Goal: Transaction & Acquisition: Book appointment/travel/reservation

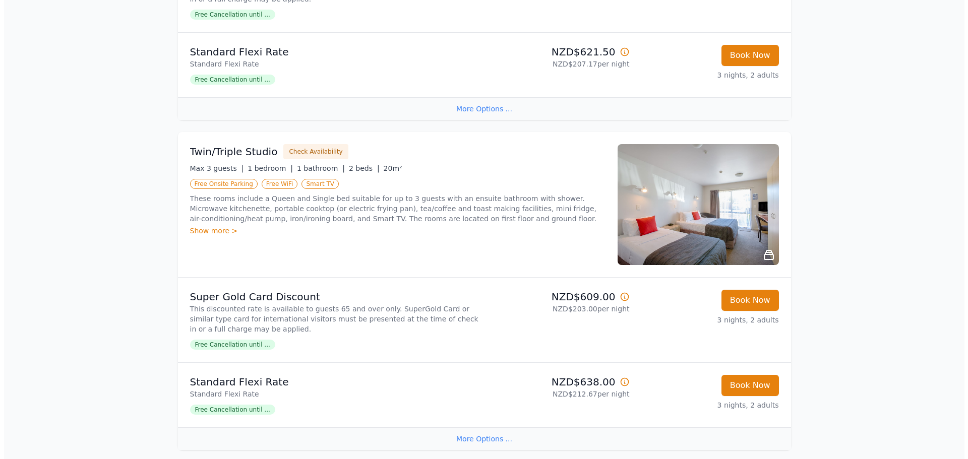
scroll to position [351, 0]
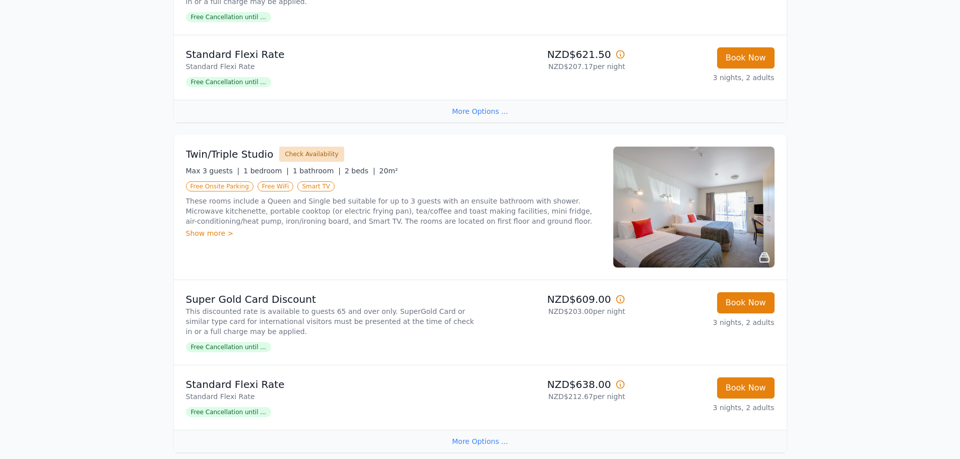
click at [306, 155] on button "Check Availability" at bounding box center [311, 154] width 65 height 15
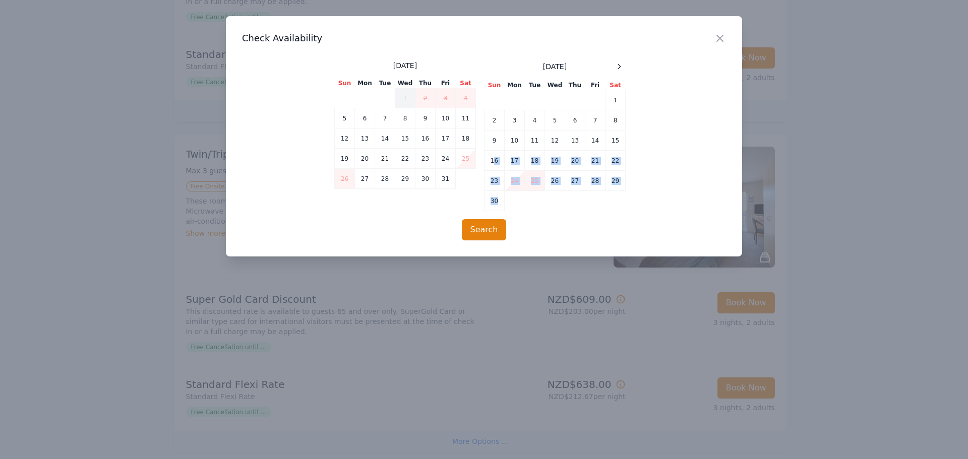
drag, startPoint x: 493, startPoint y: 160, endPoint x: 347, endPoint y: 218, distance: 156.8
click at [347, 218] on div "Close Check Availability [DATE] Sun Mon Tue Wed Thu Fri Sat 1 2 3 4 5 6 7 8 9 1…" at bounding box center [484, 136] width 516 height 240
click at [339, 218] on div "Close Check Availability [DATE] Sun Mon Tue Wed Thu Fri Sat 1 2 3 4 5 6 7 8 9 1…" at bounding box center [484, 136] width 516 height 240
click at [427, 137] on td "16" at bounding box center [425, 139] width 20 height 20
click at [450, 137] on td "17" at bounding box center [446, 139] width 20 height 20
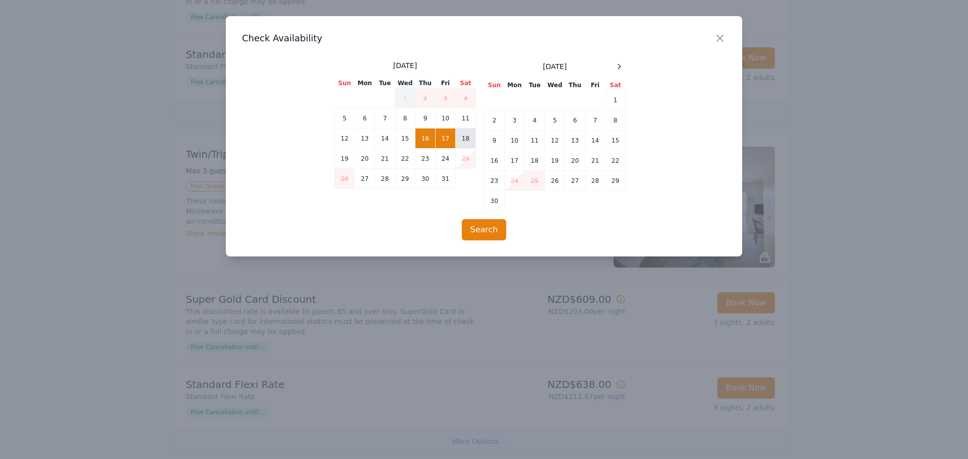
click at [467, 137] on td "18" at bounding box center [466, 139] width 20 height 20
click at [424, 138] on td "16" at bounding box center [425, 139] width 20 height 20
click at [451, 138] on td "17" at bounding box center [446, 139] width 20 height 20
click at [461, 138] on td "18" at bounding box center [466, 139] width 20 height 20
click at [424, 139] on td "16" at bounding box center [425, 139] width 20 height 20
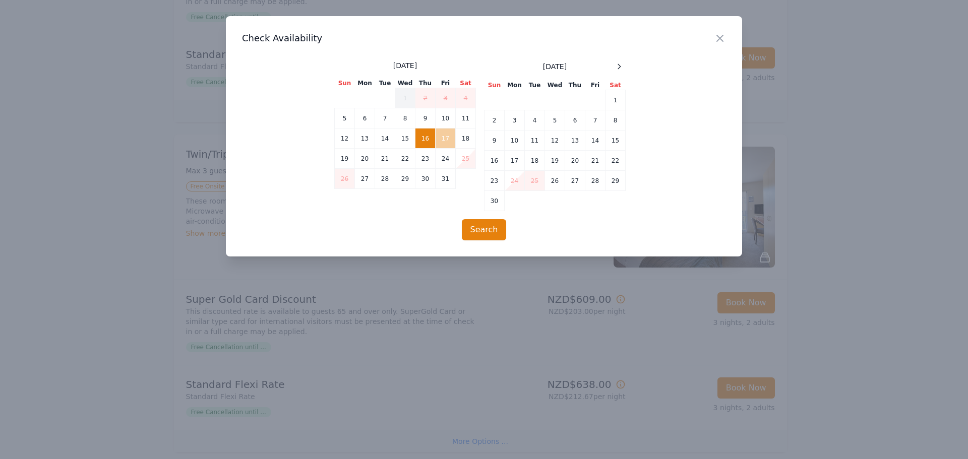
click at [442, 137] on td "17" at bounding box center [446, 139] width 20 height 20
click at [459, 139] on td "18" at bounding box center [466, 139] width 20 height 20
click at [423, 143] on td "16" at bounding box center [425, 139] width 20 height 20
click at [436, 143] on td "17" at bounding box center [446, 139] width 20 height 20
click at [456, 142] on td "18" at bounding box center [466, 139] width 20 height 20
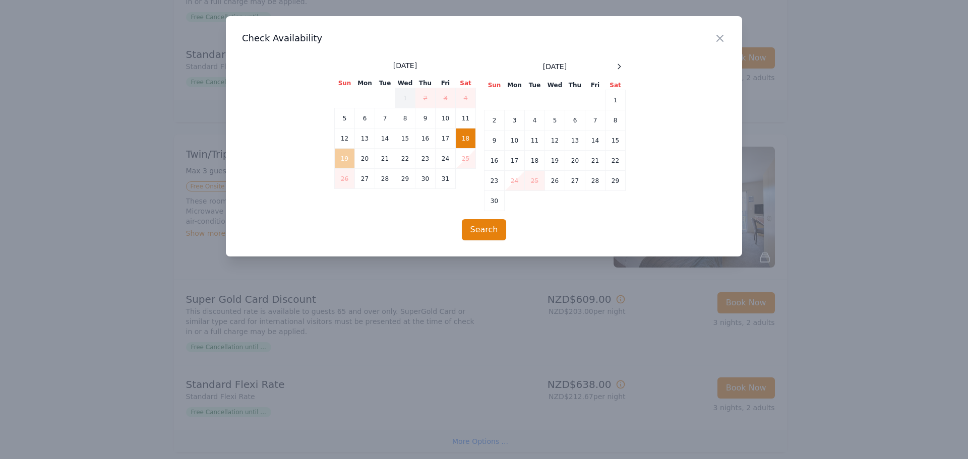
click at [344, 163] on td "19" at bounding box center [345, 159] width 20 height 20
click at [360, 159] on td "20" at bounding box center [365, 159] width 20 height 20
drag, startPoint x: 430, startPoint y: 137, endPoint x: 438, endPoint y: 137, distance: 7.6
click at [432, 137] on td "16" at bounding box center [425, 139] width 20 height 20
click at [441, 137] on td "17" at bounding box center [446, 139] width 20 height 20
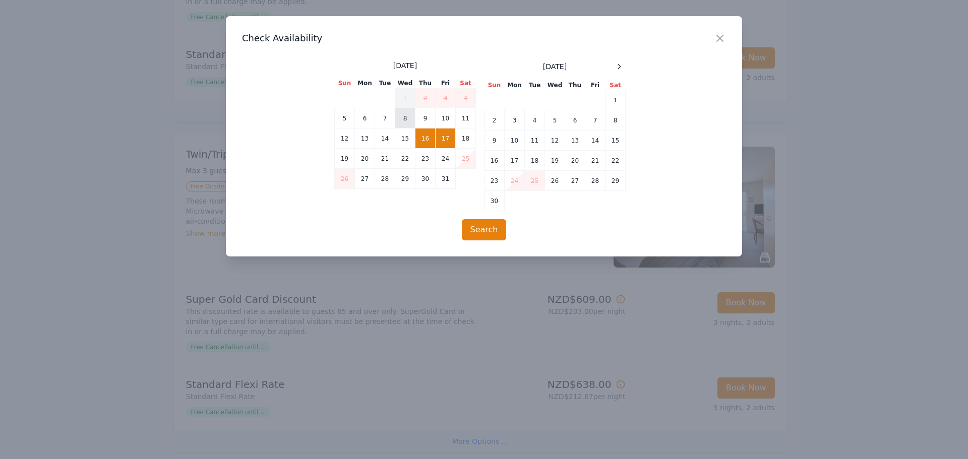
click at [412, 119] on td "8" at bounding box center [405, 118] width 20 height 20
click at [424, 117] on td "9" at bounding box center [425, 118] width 20 height 20
click at [441, 116] on td "10" at bounding box center [446, 118] width 20 height 20
click at [425, 143] on td "16" at bounding box center [425, 139] width 20 height 20
click at [443, 120] on td "10" at bounding box center [446, 118] width 20 height 20
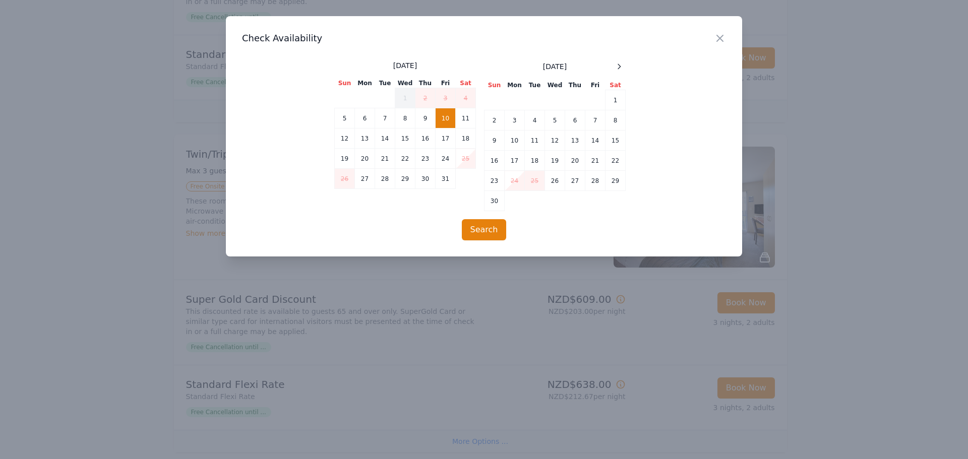
click at [443, 122] on td "10" at bounding box center [446, 118] width 20 height 20
click at [447, 120] on td "10" at bounding box center [446, 118] width 20 height 20
click at [448, 115] on td "10" at bounding box center [446, 118] width 20 height 20
click at [423, 142] on td "16" at bounding box center [425, 139] width 20 height 20
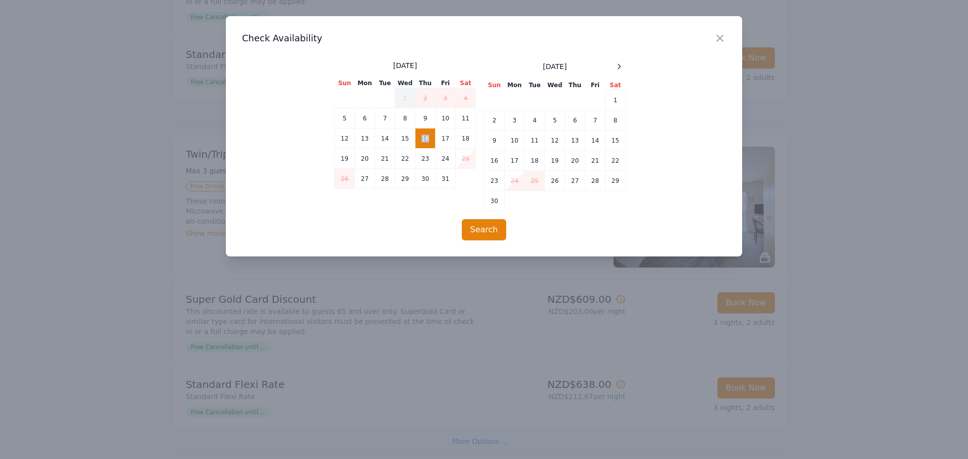
click at [423, 142] on td "16" at bounding box center [425, 139] width 20 height 20
click at [351, 160] on td "19" at bounding box center [345, 159] width 20 height 20
click at [479, 231] on button "Search" at bounding box center [484, 229] width 45 height 21
